Goal: Information Seeking & Learning: Learn about a topic

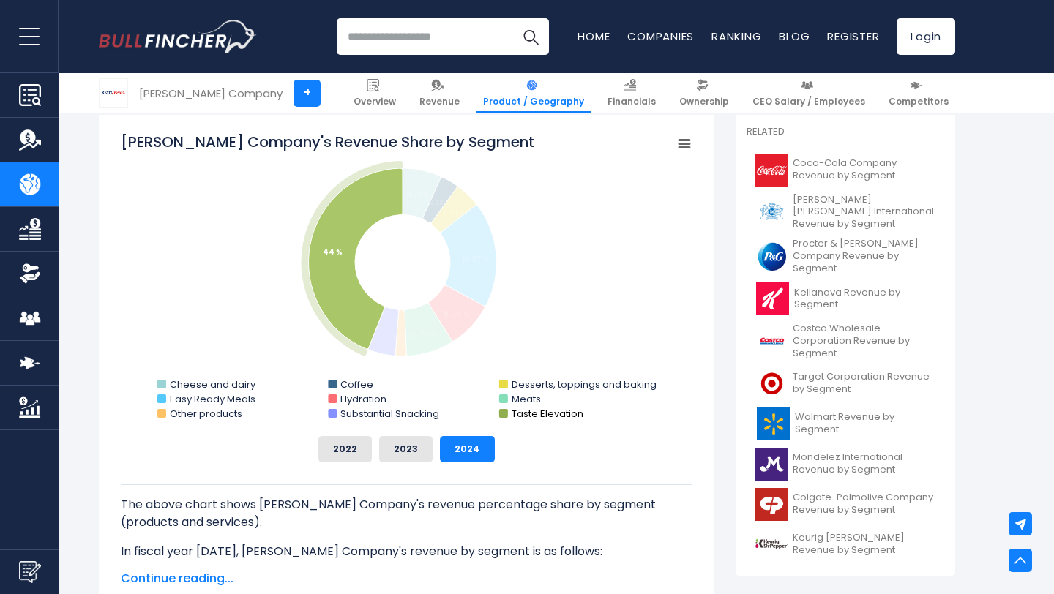
scroll to position [486, 0]
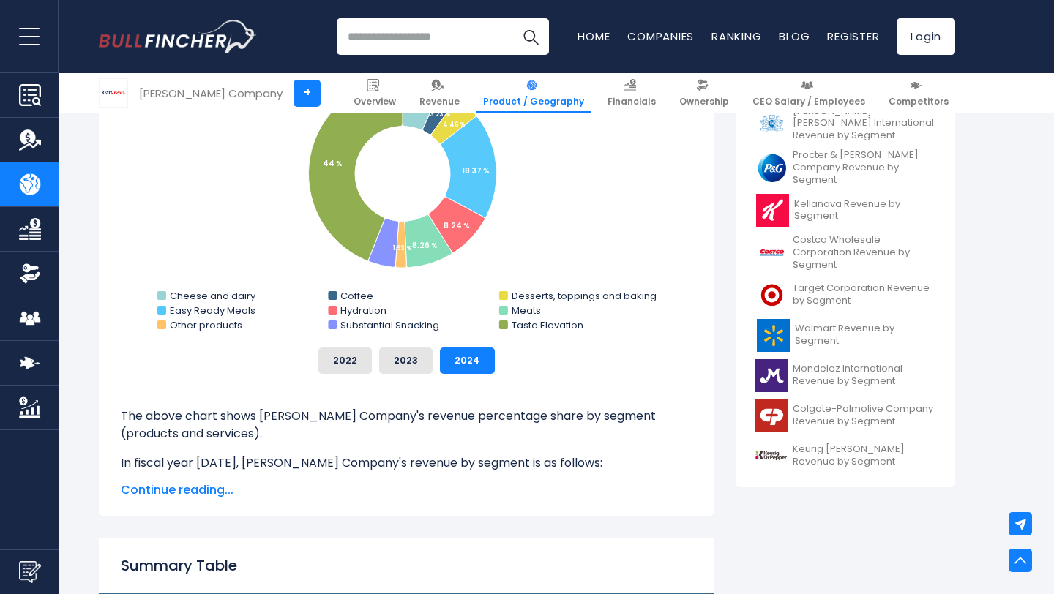
click at [203, 492] on span "Continue reading..." at bounding box center [406, 490] width 571 height 18
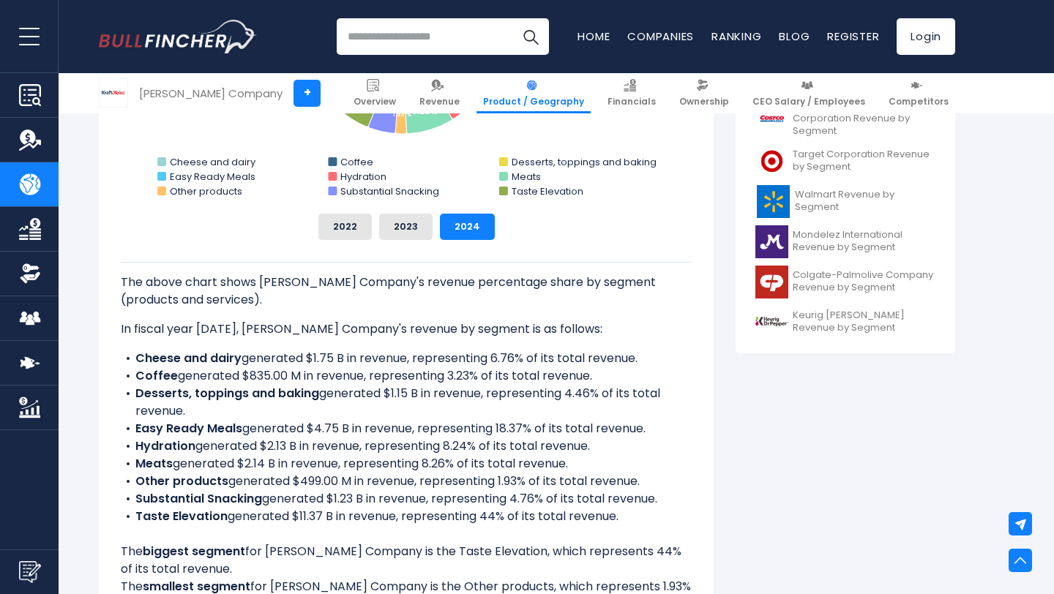
scroll to position [621, 0]
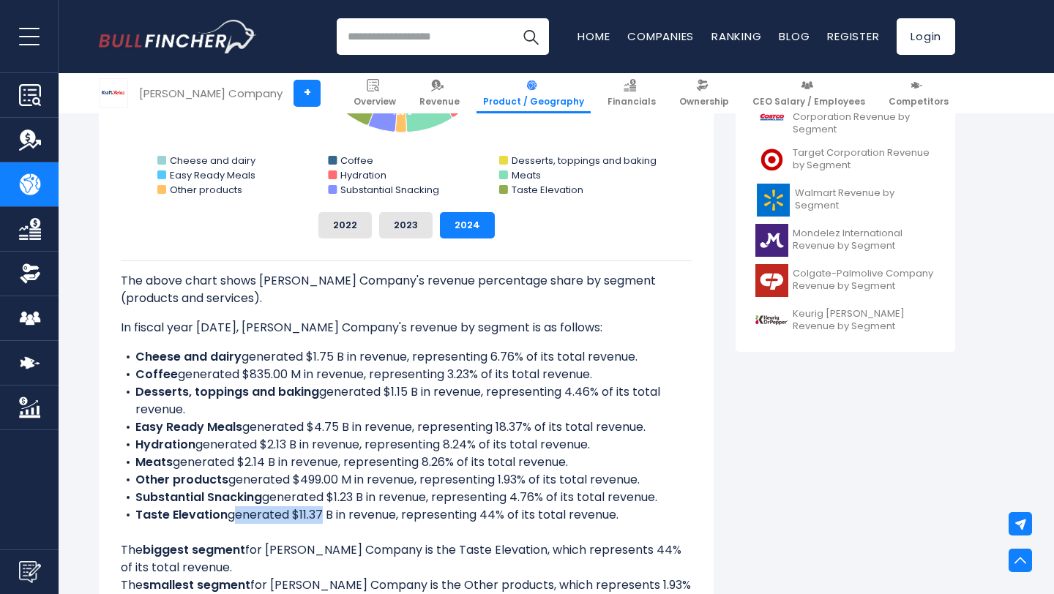
drag, startPoint x: 232, startPoint y: 515, endPoint x: 314, endPoint y: 515, distance: 82.0
click at [314, 515] on li "Taste Elevation generated $11.37 B in revenue, representing 44% of its total re…" at bounding box center [406, 515] width 571 height 18
click at [314, 517] on li "Taste Elevation generated $11.37 B in revenue, representing 44% of its total re…" at bounding box center [406, 515] width 571 height 18
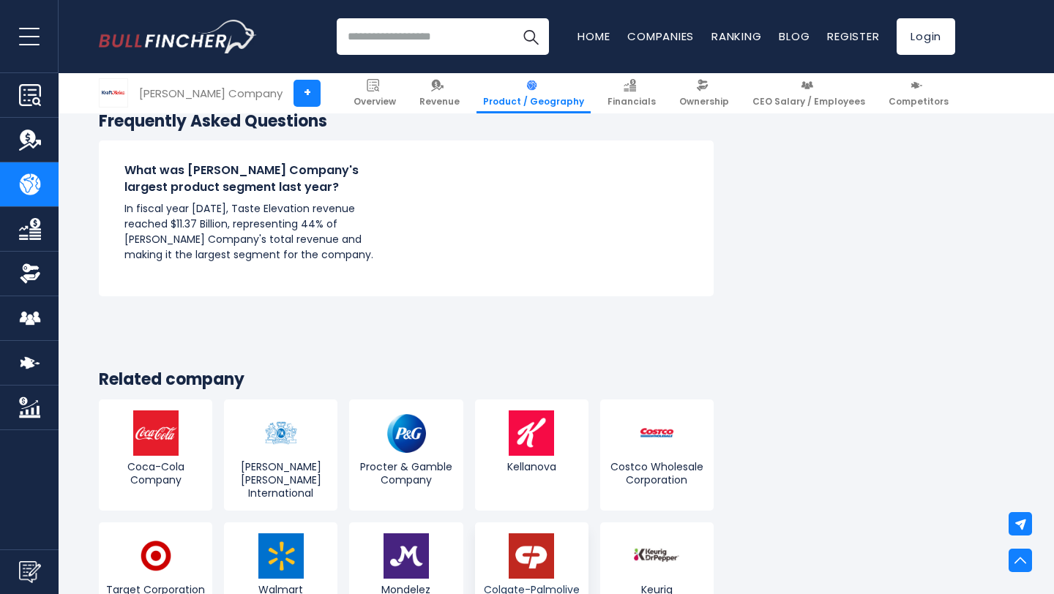
scroll to position [3809, 0]
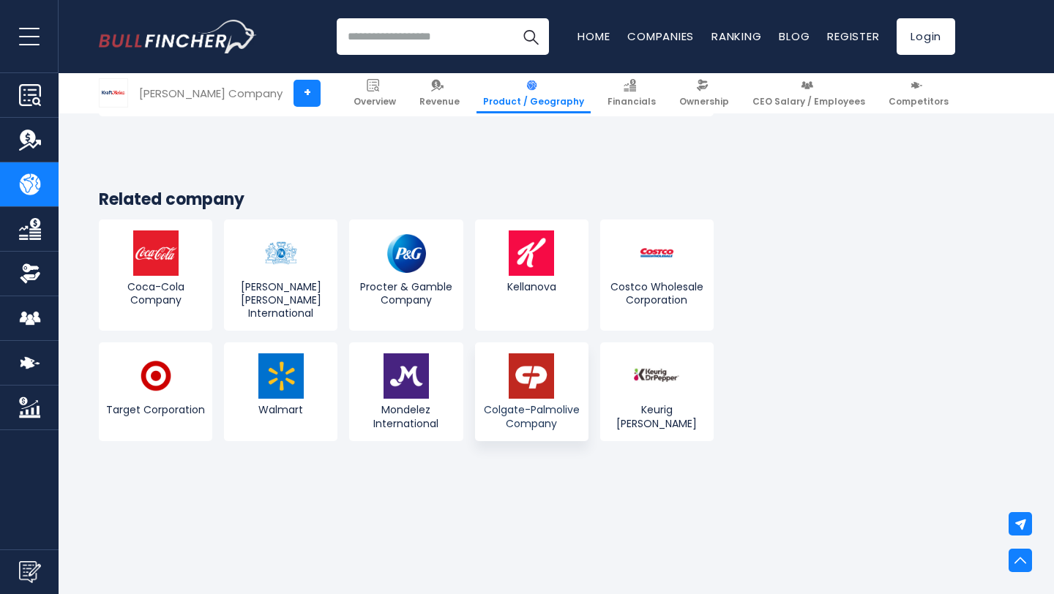
click at [541, 416] on span "Colgate-Palmolive Company" at bounding box center [532, 416] width 106 height 26
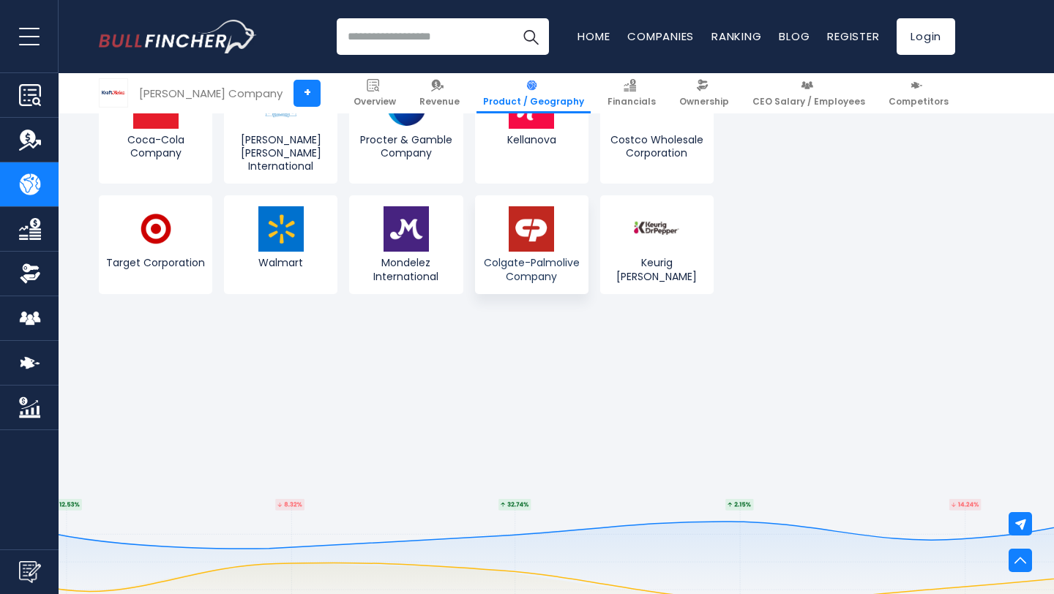
scroll to position [4066, 0]
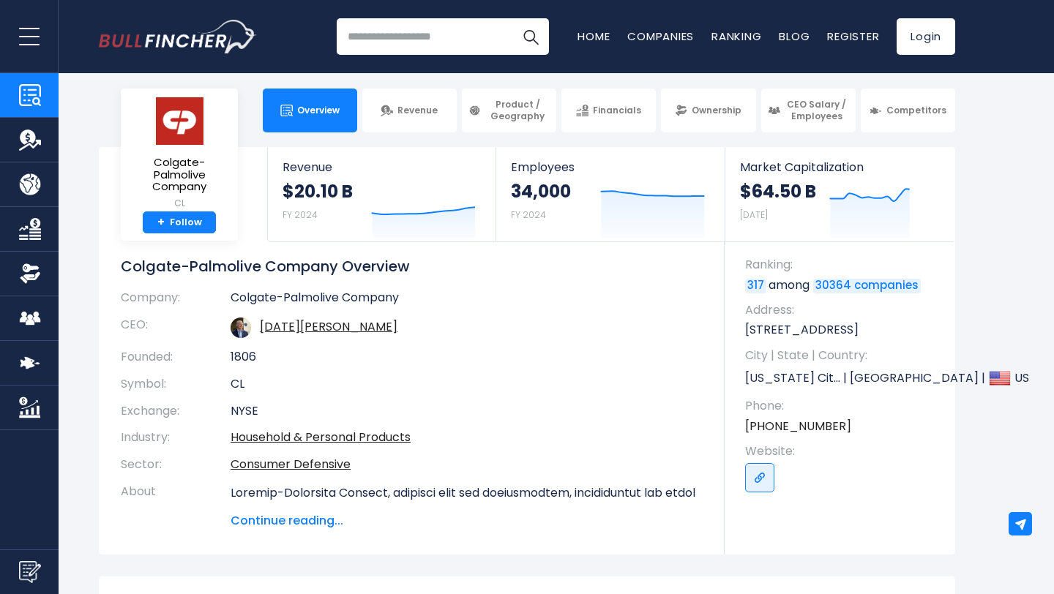
scroll to position [7, 0]
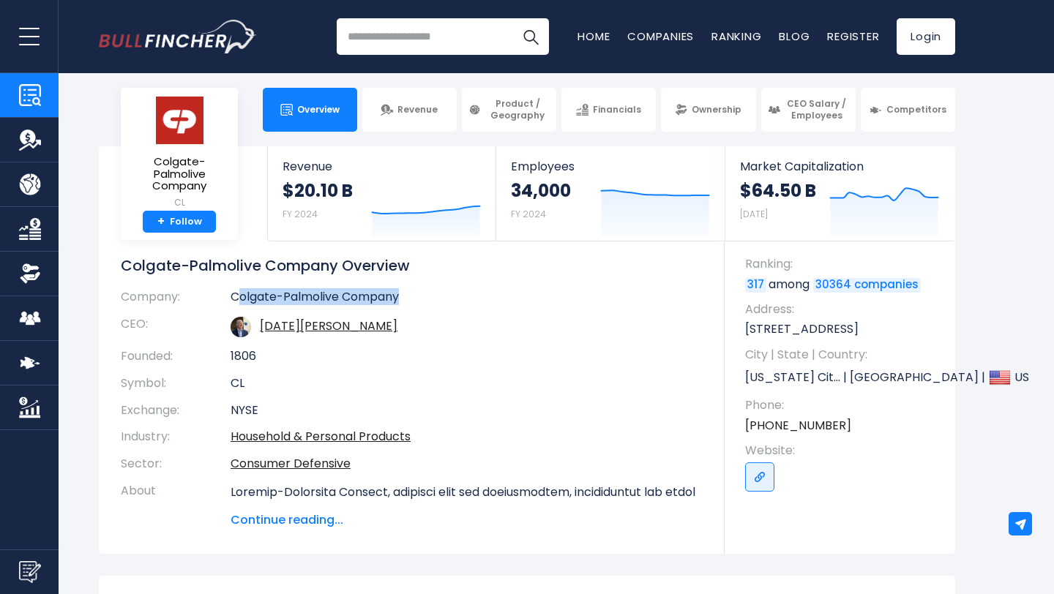
drag, startPoint x: 236, startPoint y: 296, endPoint x: 412, endPoint y: 299, distance: 175.6
click at [412, 299] on td "Colgate-Palmolive Company" at bounding box center [466, 300] width 472 height 21
drag, startPoint x: 400, startPoint y: 299, endPoint x: 212, endPoint y: 308, distance: 188.3
click at [212, 308] on tr "Company: Colgate-Palmolive Company" at bounding box center [412, 300] width 582 height 21
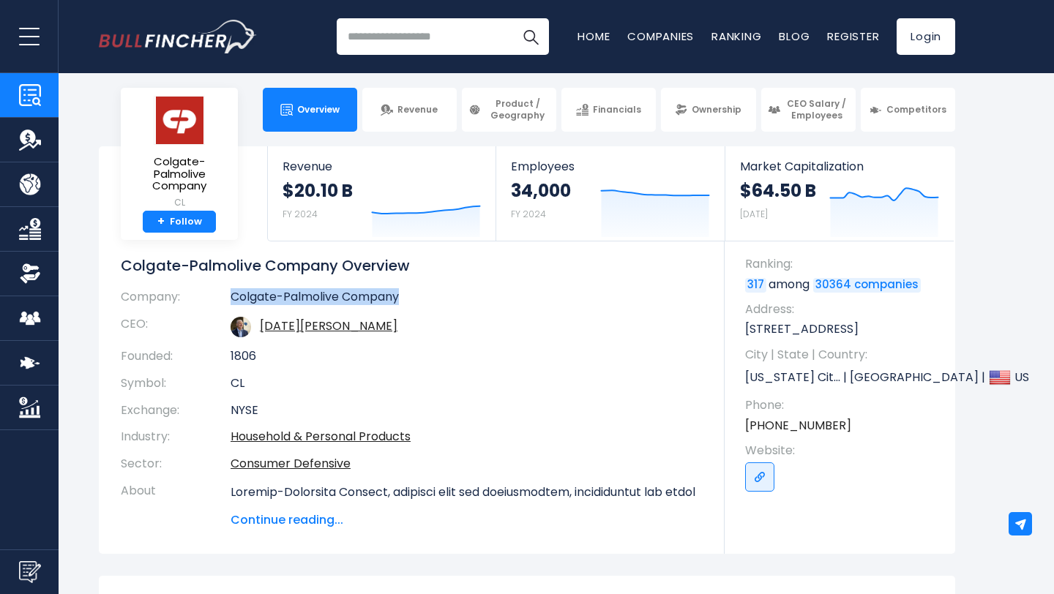
copy tr "Colgate-Palmolive Company"
